Goal: Find specific page/section: Find specific page/section

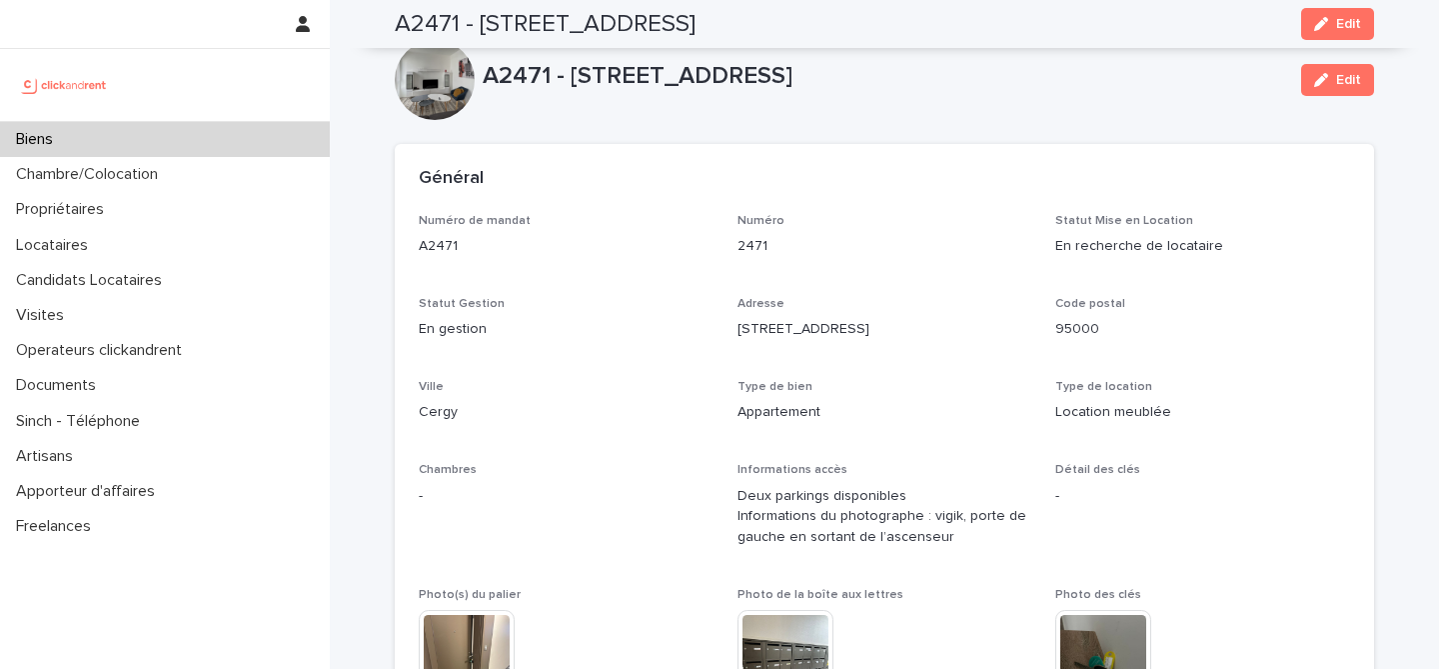
scroll to position [1286, 0]
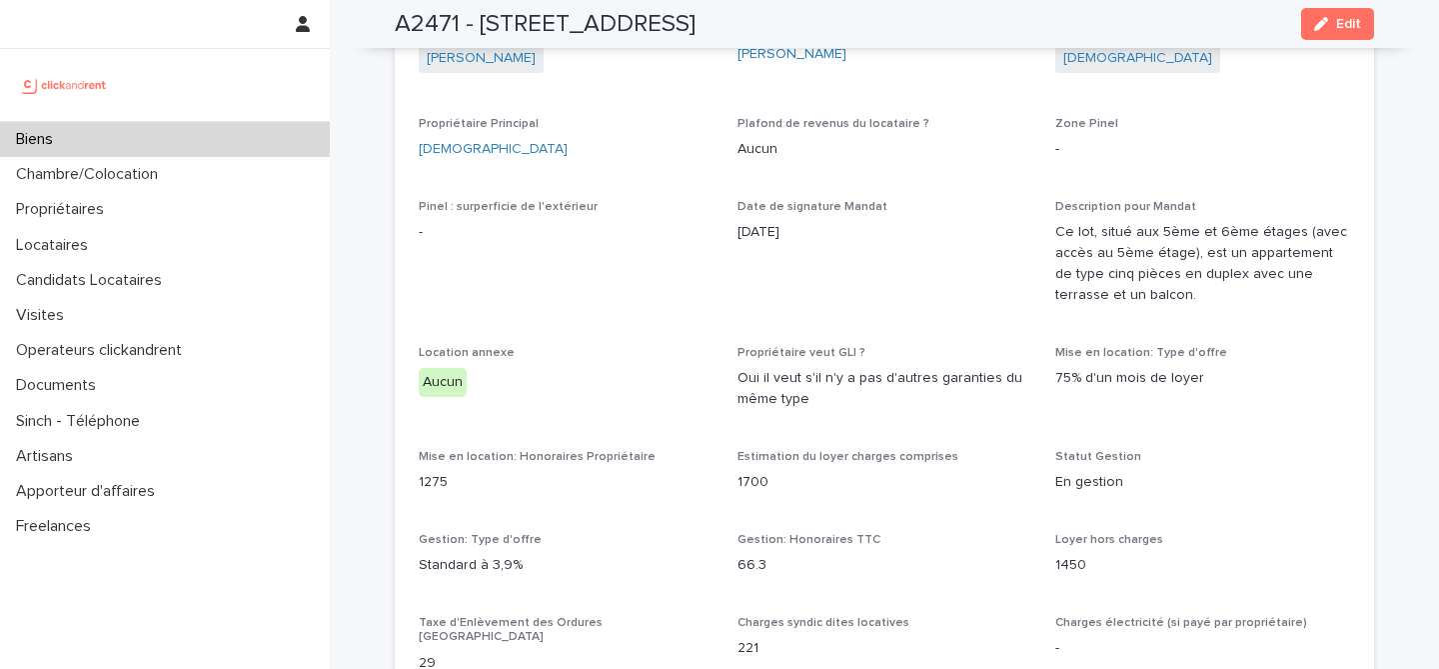
drag, startPoint x: 824, startPoint y: 181, endPoint x: 824, endPoint y: 207, distance: 26.0
click at [832, 243] on div "Date de signature Mandat [DATE]" at bounding box center [885, 229] width 295 height 59
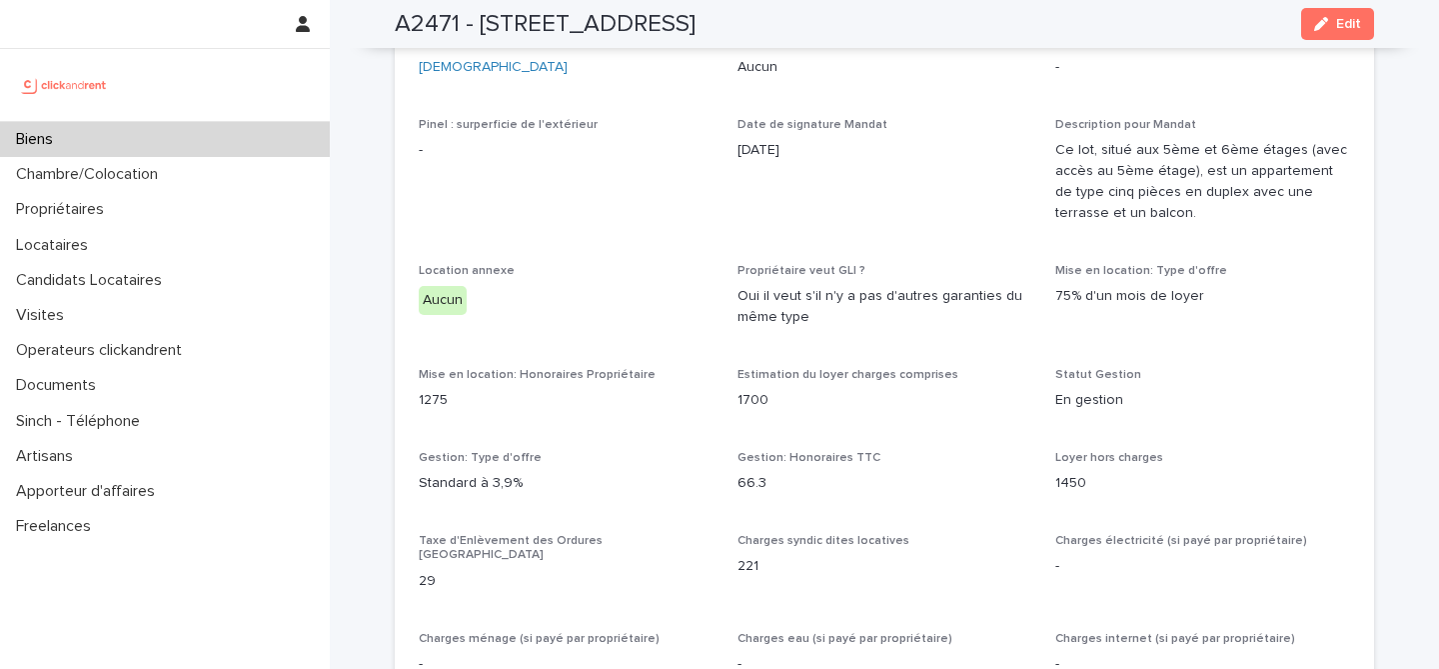
scroll to position [0, 0]
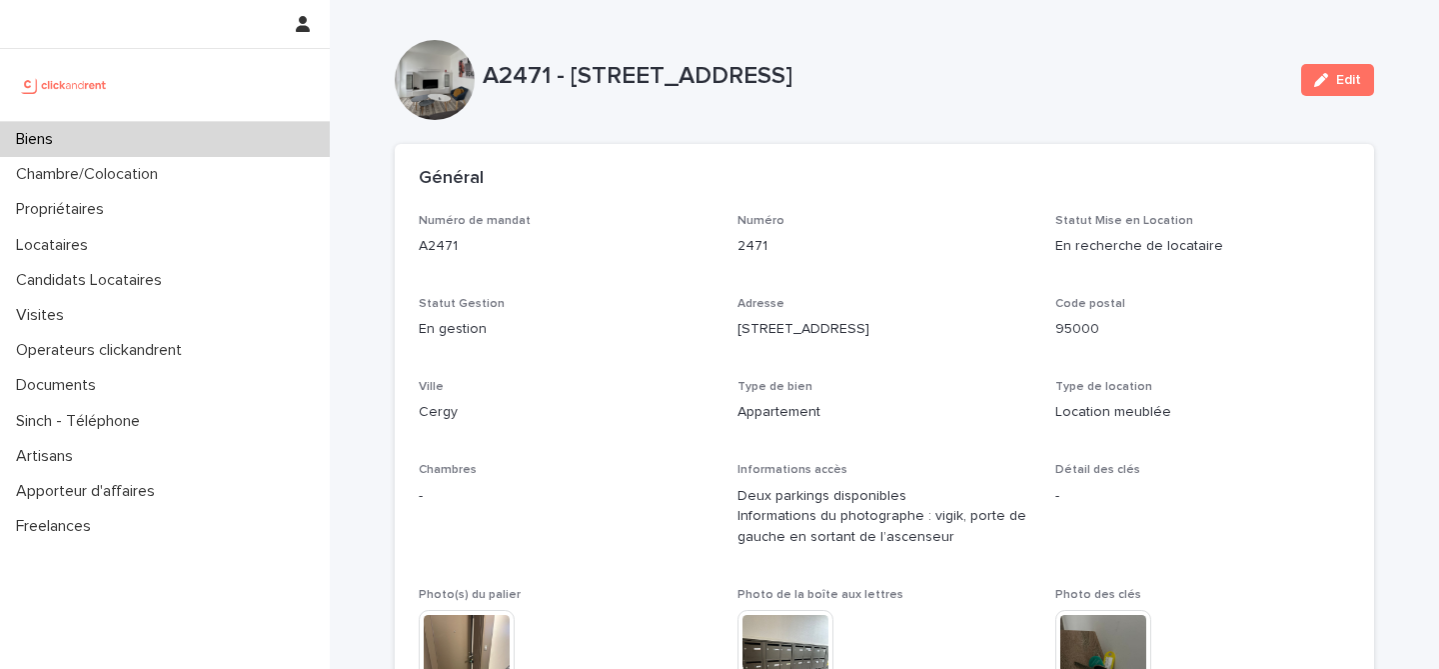
click at [760, 76] on p "A2471 - [STREET_ADDRESS]" at bounding box center [884, 76] width 803 height 29
click at [770, 76] on p "A2471 - [STREET_ADDRESS]" at bounding box center [884, 76] width 803 height 29
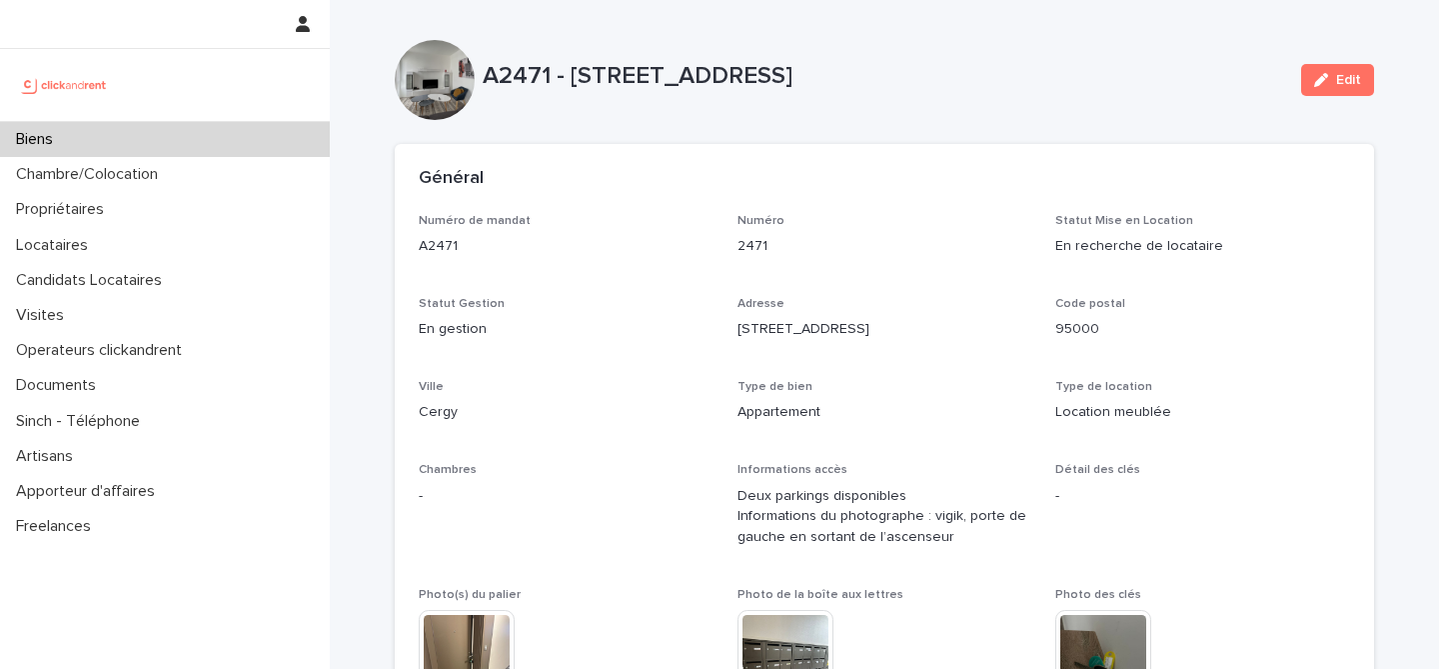
click at [270, 145] on div "Biens" at bounding box center [165, 139] width 330 height 35
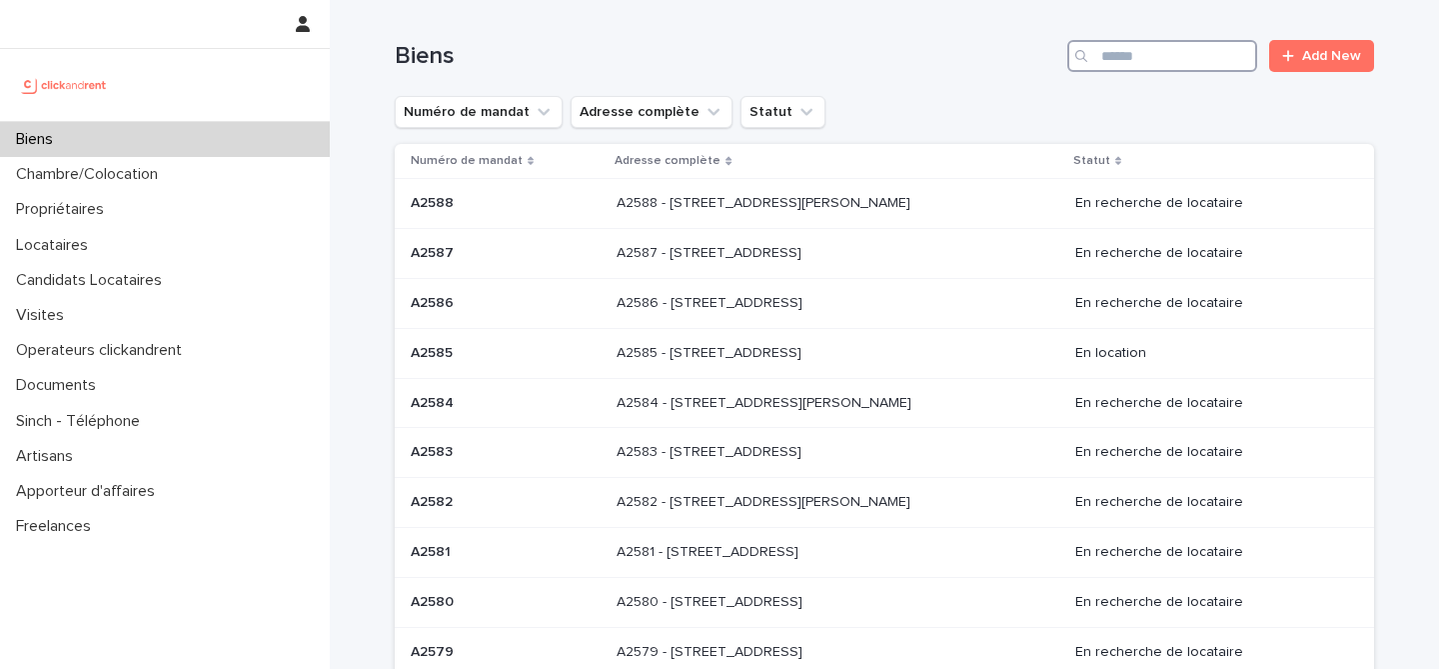
click at [1224, 54] on input "Search" at bounding box center [1162, 56] width 190 height 32
paste input "*****"
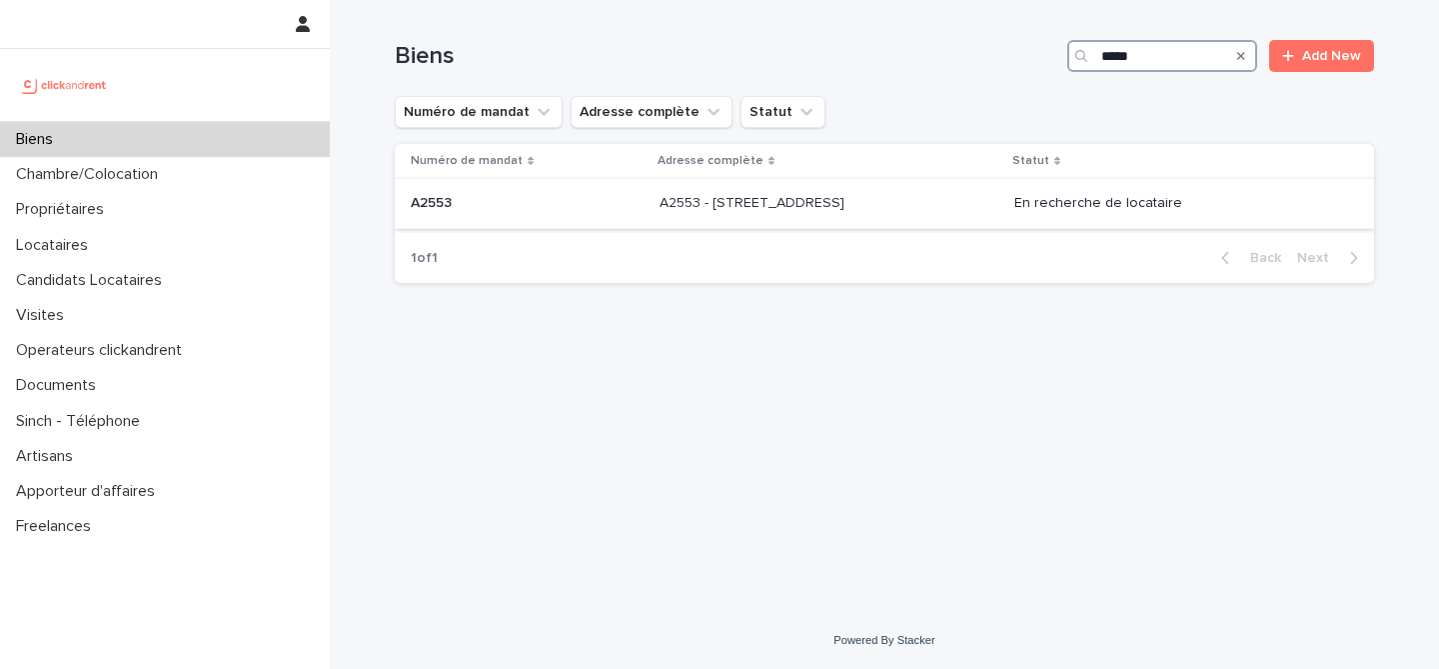
type input "*****"
click at [514, 201] on p at bounding box center [527, 203] width 233 height 17
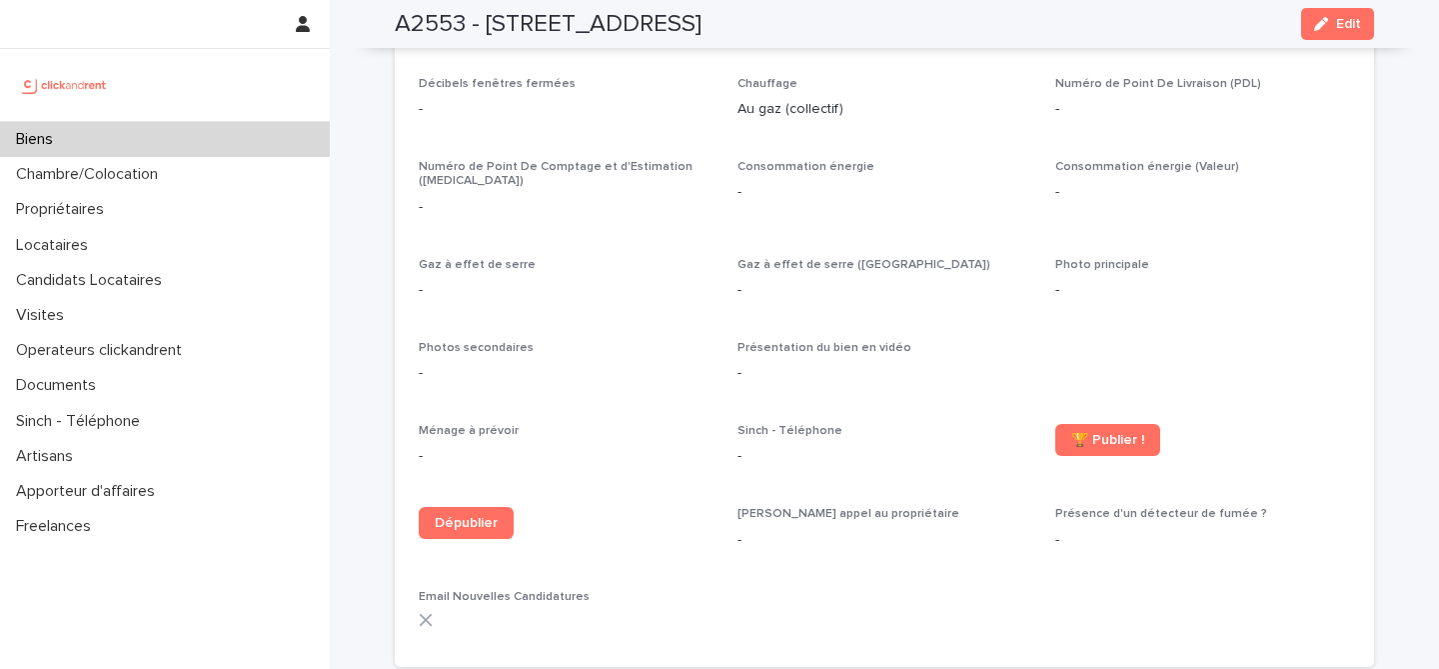
scroll to position [3978, 0]
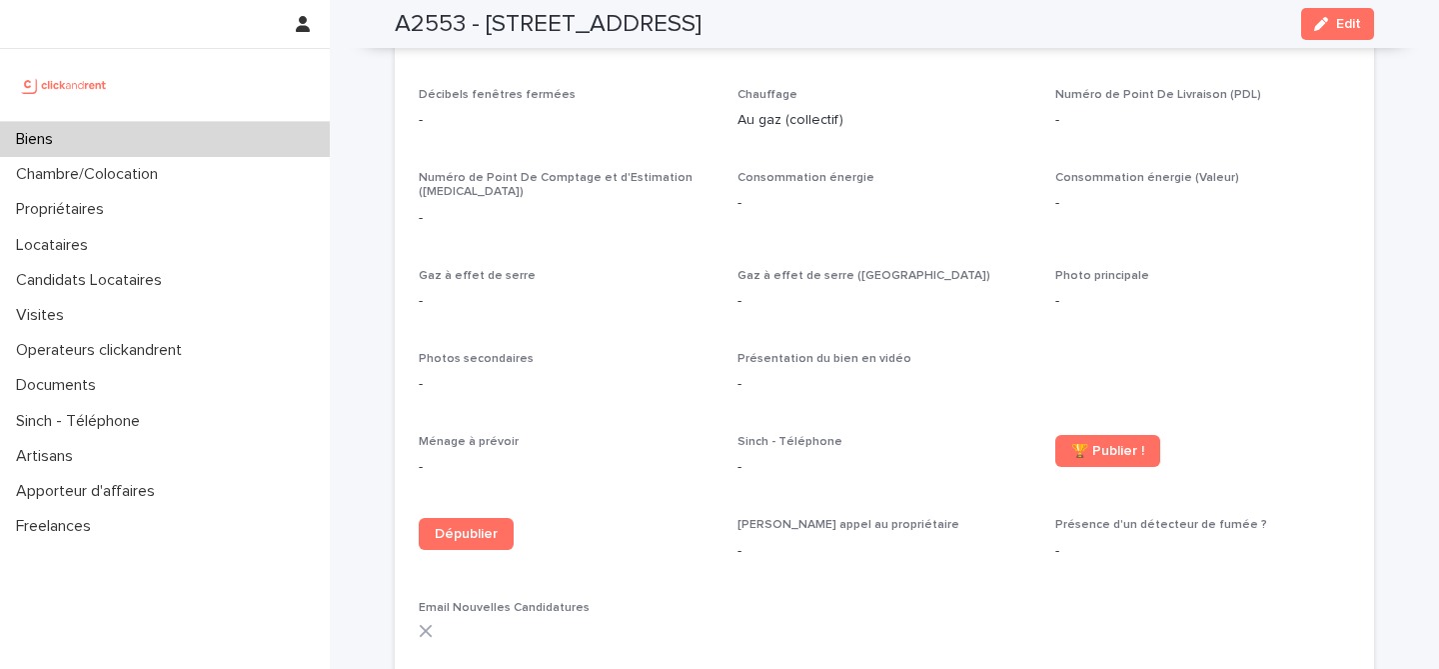
click at [257, 126] on div "Biens" at bounding box center [165, 139] width 330 height 35
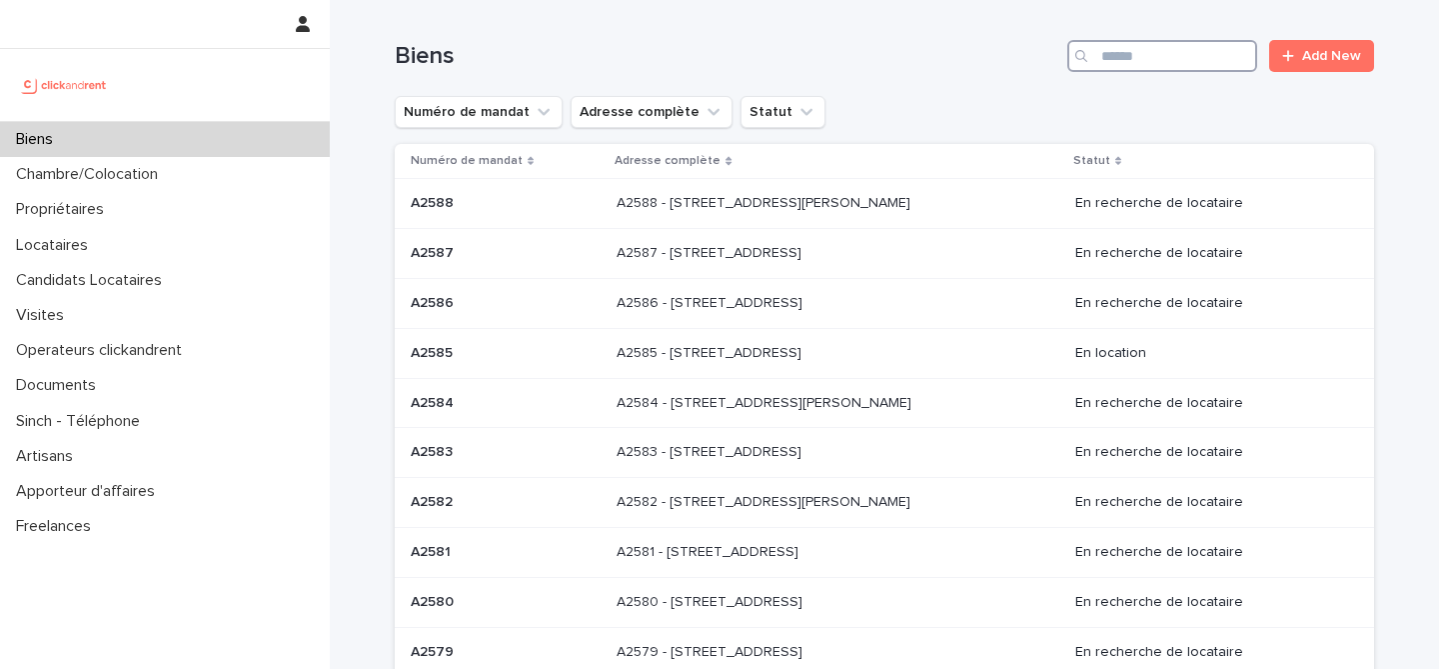
click at [1203, 59] on input "Search" at bounding box center [1162, 56] width 190 height 32
paste input "*****"
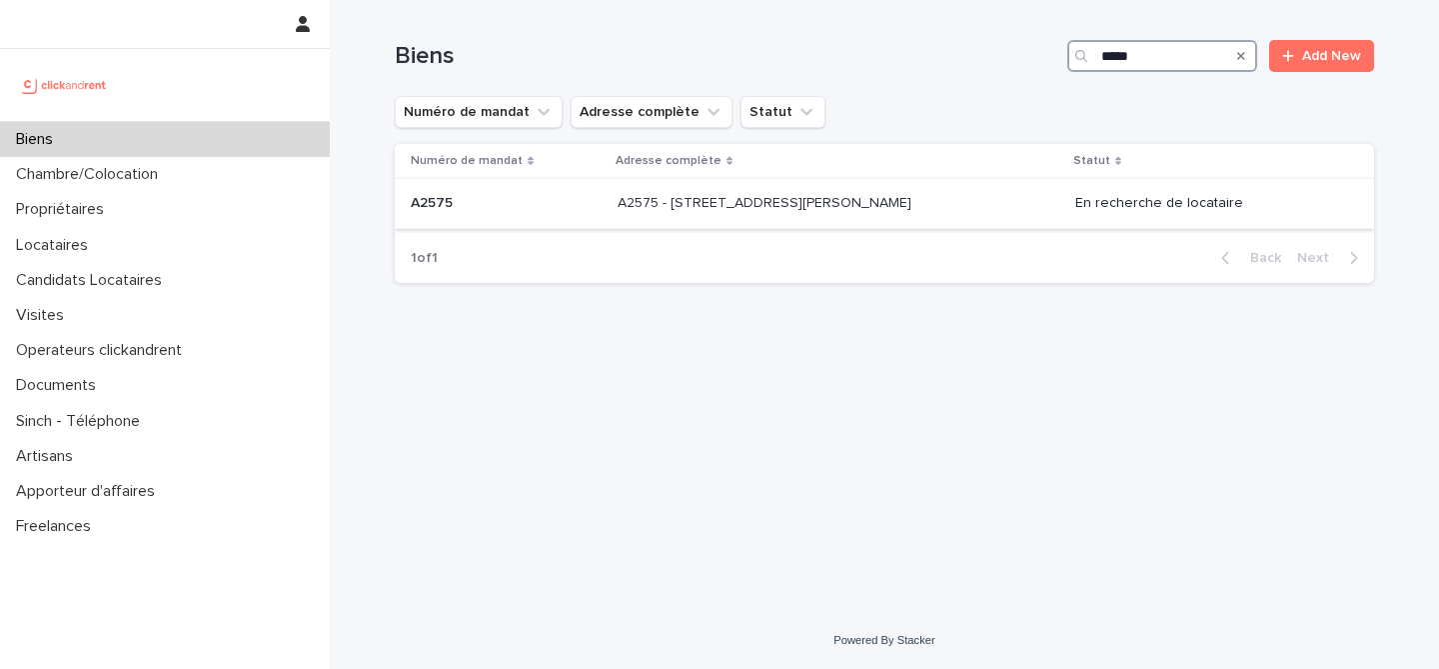
type input "*****"
click at [570, 217] on div "A2575 A2575" at bounding box center [506, 203] width 191 height 33
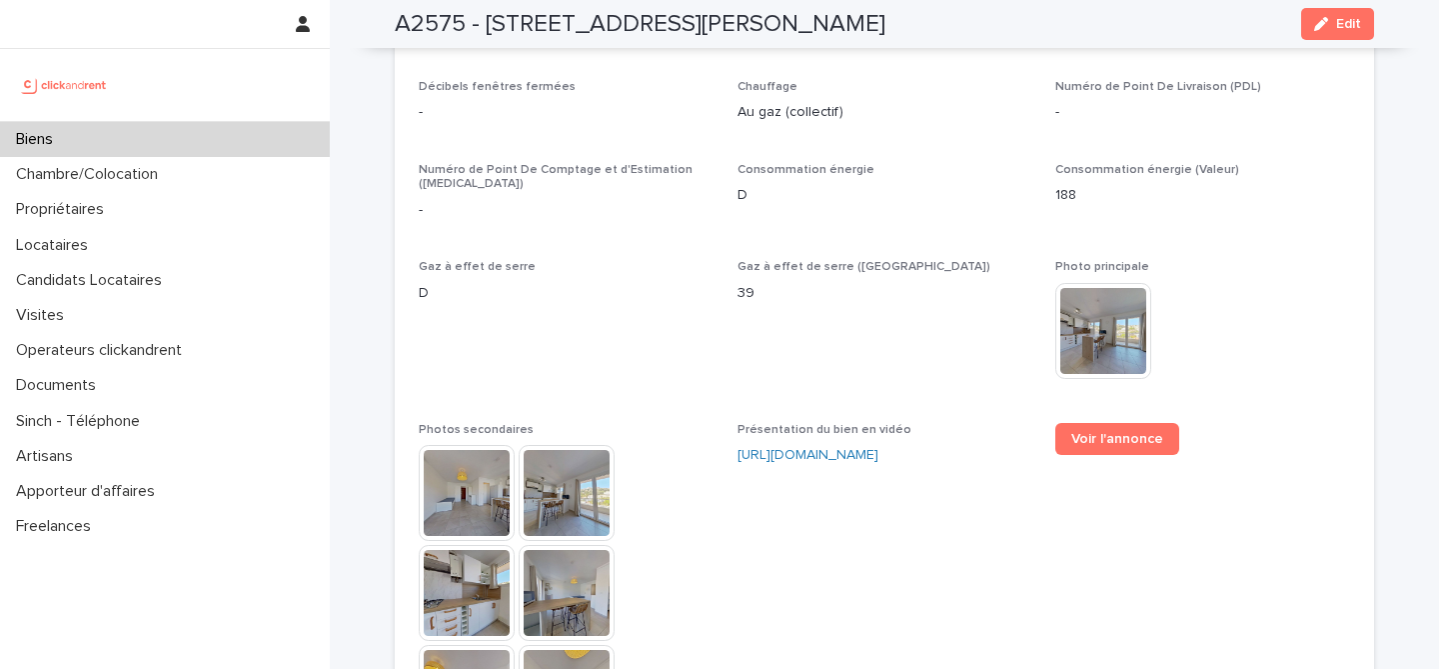
scroll to position [4932, 0]
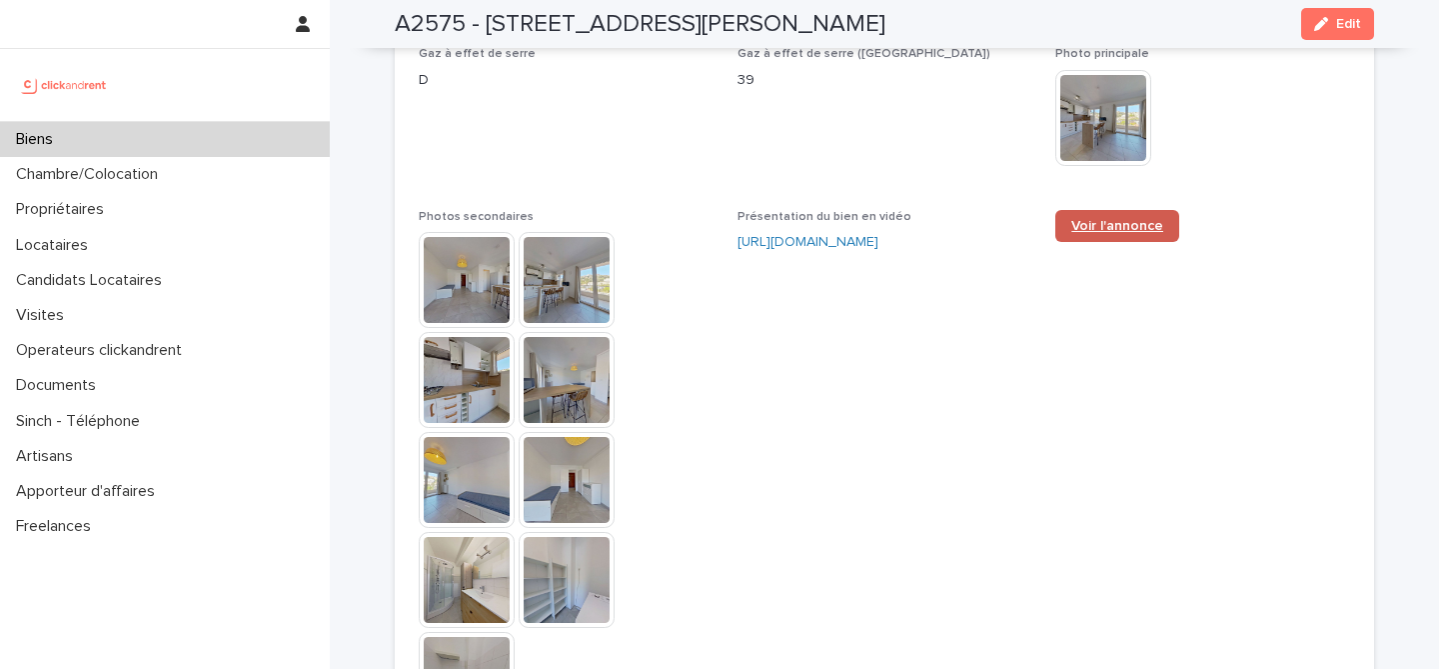
click at [1118, 210] on link "Voir l'annonce" at bounding box center [1117, 226] width 124 height 32
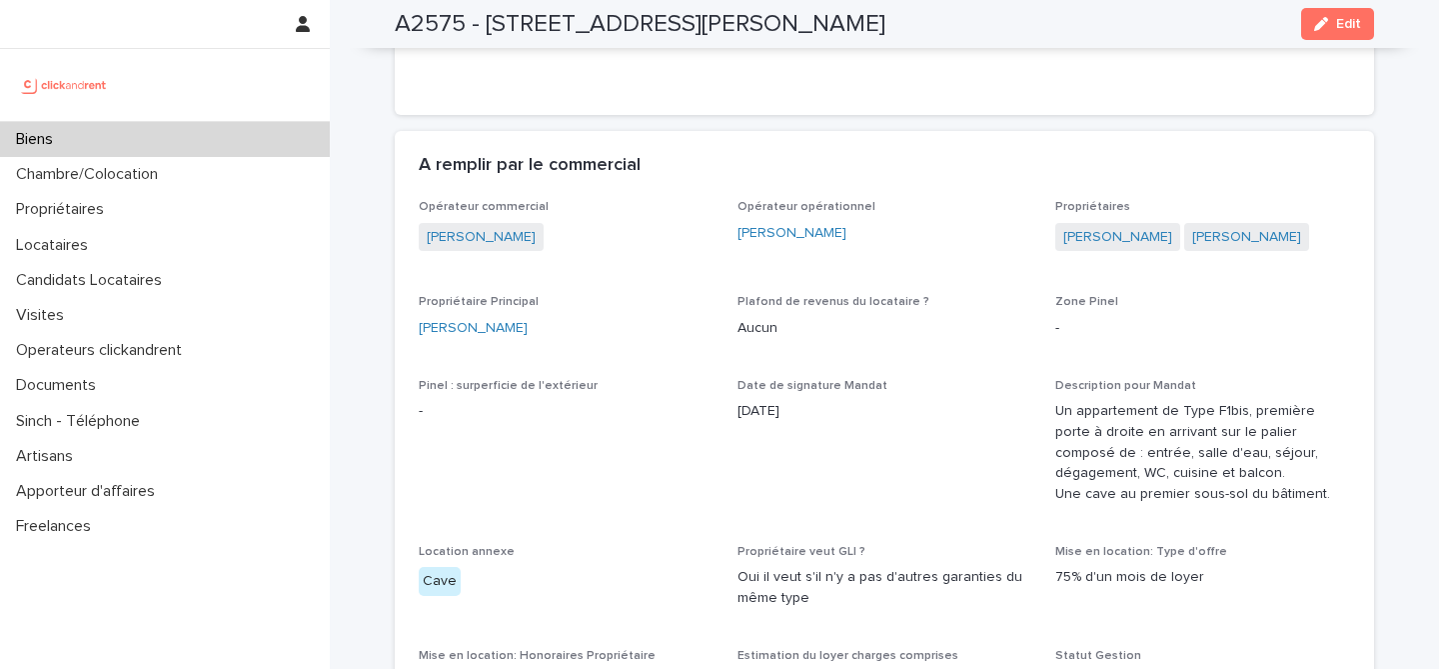
scroll to position [1047, 0]
drag, startPoint x: 1053, startPoint y: 239, endPoint x: 1217, endPoint y: 268, distance: 166.4
copy div "[PERSON_NAME] [PERSON_NAME]"
click at [967, 239] on div "[PERSON_NAME]" at bounding box center [885, 235] width 295 height 21
